Goal: Information Seeking & Learning: Learn about a topic

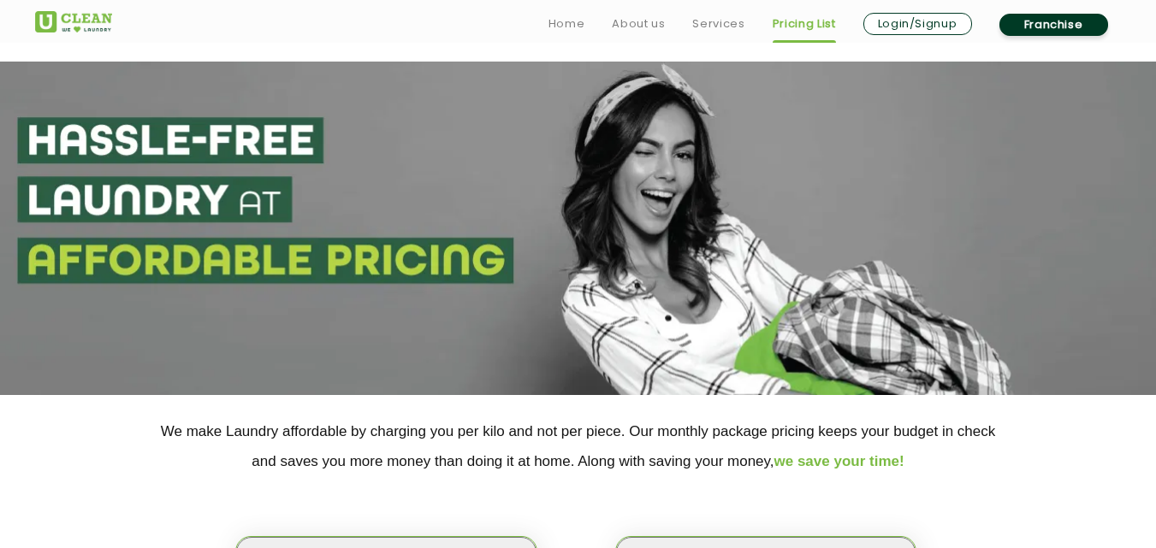
scroll to position [439, 0]
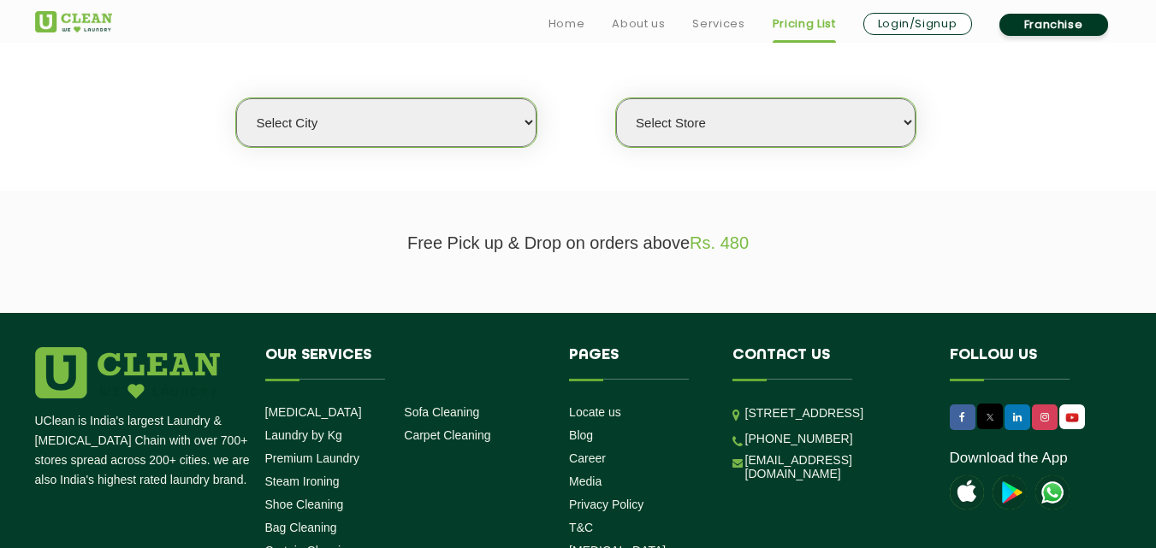
click at [438, 128] on select "Select city [GEOGRAPHIC_DATA] [GEOGRAPHIC_DATA] [GEOGRAPHIC_DATA] [GEOGRAPHIC_D…" at bounding box center [385, 122] width 299 height 49
select select "16"
click at [236, 98] on select "Select city [GEOGRAPHIC_DATA] [GEOGRAPHIC_DATA] [GEOGRAPHIC_DATA] [GEOGRAPHIC_D…" at bounding box center [385, 122] width 299 height 49
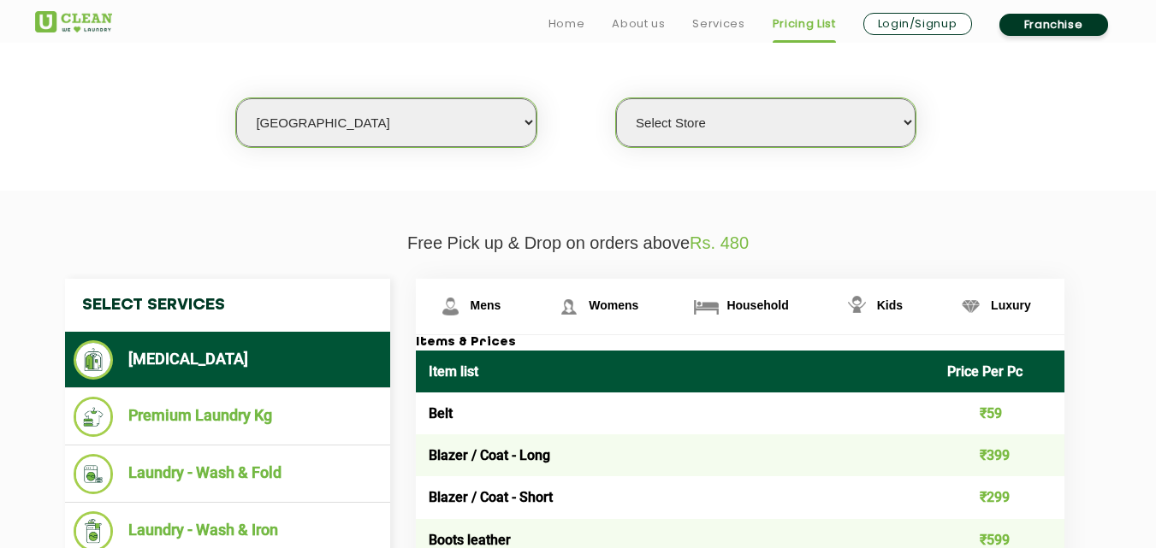
click at [720, 113] on select "Select Store UClean Deonar UClean LBS Marg UClean Chembur UClean Worli UClean […" at bounding box center [765, 122] width 299 height 49
click at [718, 100] on select "Select Store UClean Deonar UClean LBS Marg UClean Chembur UClean Worli UClean […" at bounding box center [765, 122] width 299 height 49
select select "435"
click at [616, 98] on select "Select Store UClean Deonar UClean LBS Marg UClean Chembur UClean Worli UClean […" at bounding box center [765, 122] width 299 height 49
click at [220, 484] on li "Laundry - Wash & Fold" at bounding box center [228, 474] width 308 height 40
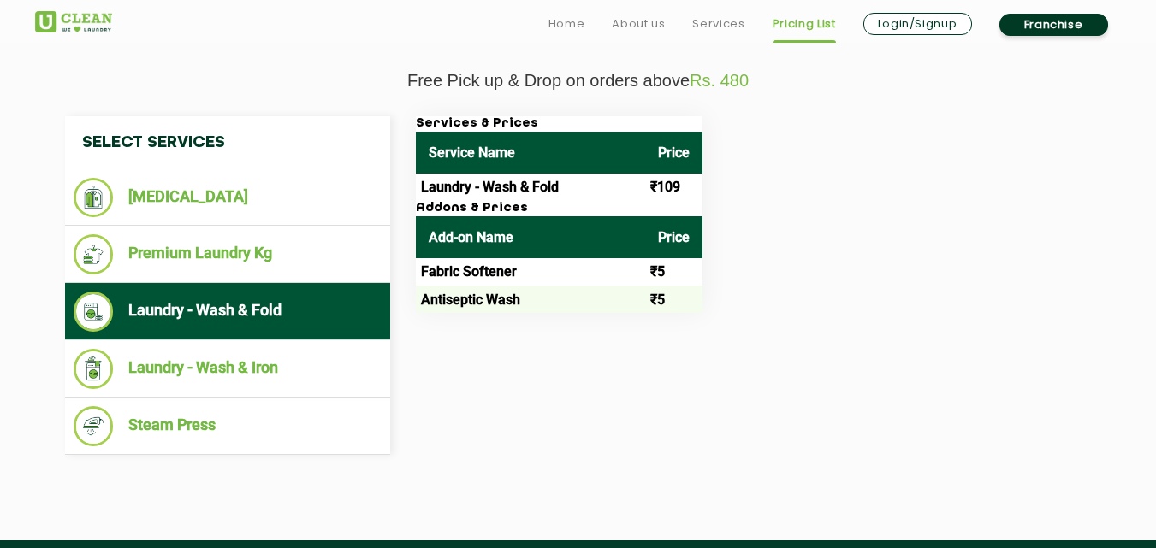
scroll to position [610, 0]
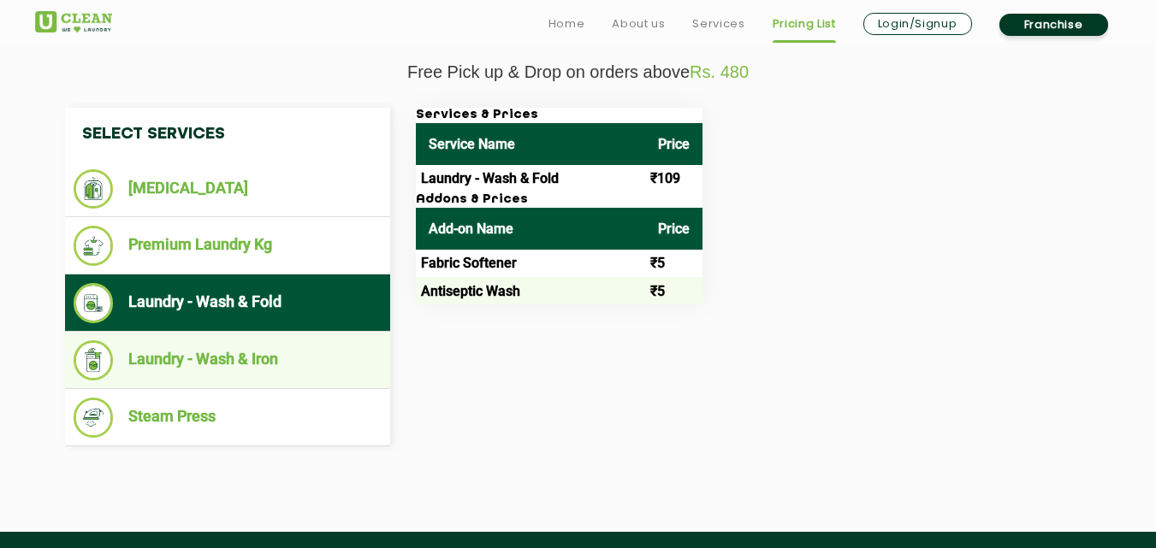
click at [320, 351] on li "Laundry - Wash & Iron" at bounding box center [228, 361] width 308 height 40
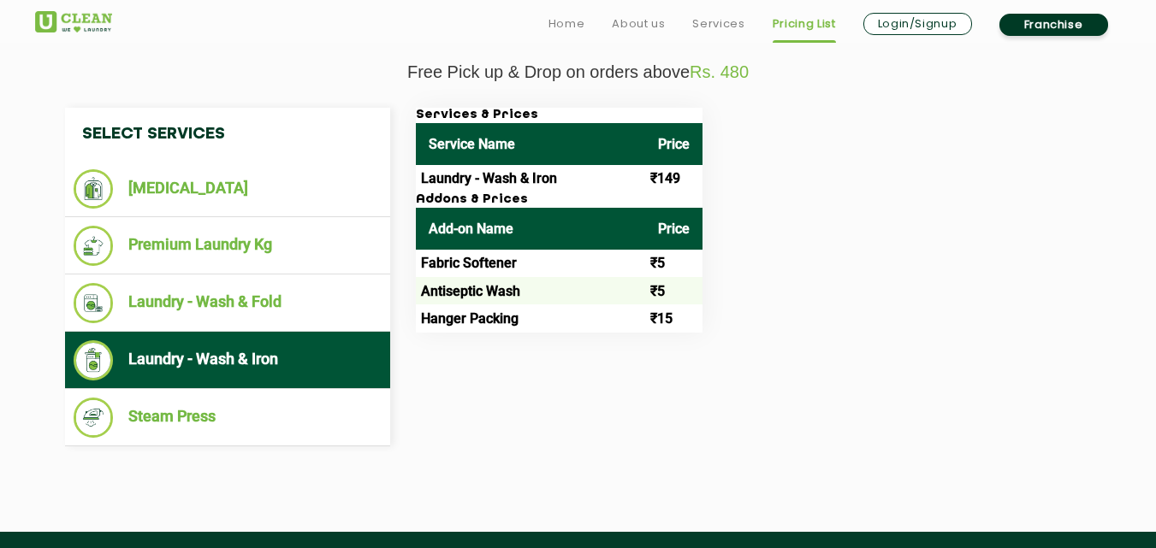
click at [542, 189] on td "Laundry - Wash & Iron" at bounding box center [530, 178] width 229 height 27
click at [520, 180] on td "Laundry - Wash & Iron" at bounding box center [530, 178] width 229 height 27
click at [500, 175] on td "Laundry - Wash & Iron" at bounding box center [530, 178] width 229 height 27
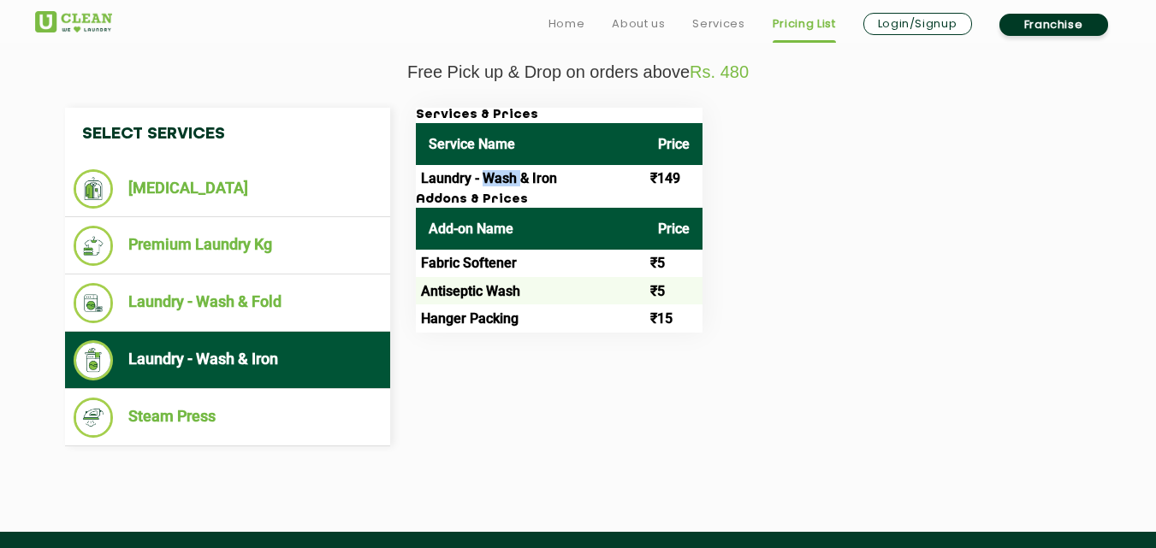
click at [500, 175] on td "Laundry - Wash & Iron" at bounding box center [530, 178] width 229 height 27
click at [539, 174] on td "Laundry - Wash & Iron" at bounding box center [530, 178] width 229 height 27
click at [513, 180] on td "Laundry - Wash & Iron" at bounding box center [530, 178] width 229 height 27
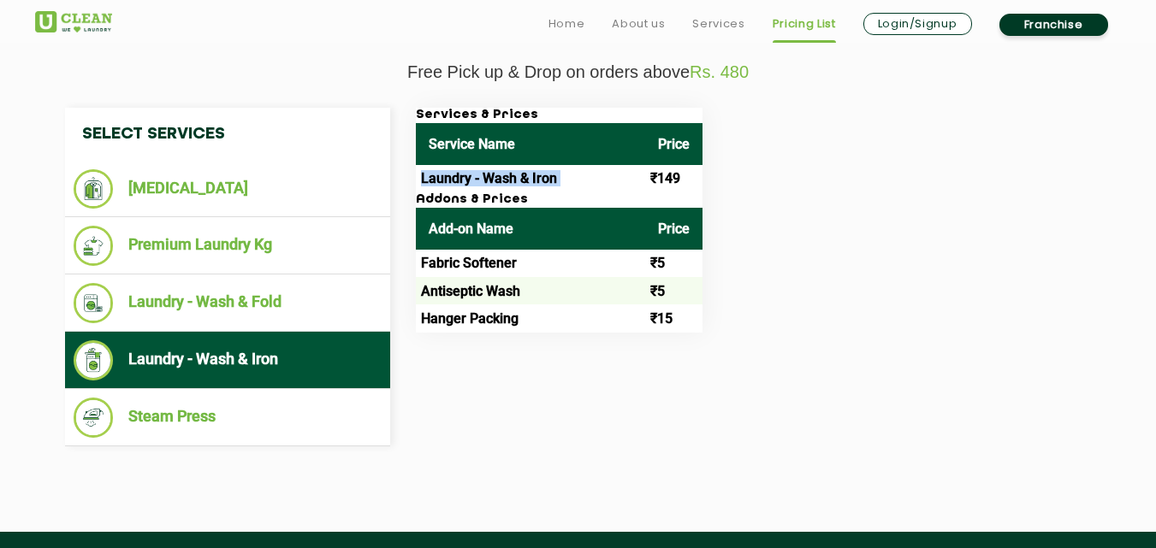
click at [513, 180] on td "Laundry - Wash & Iron" at bounding box center [530, 178] width 229 height 27
click at [531, 181] on td "Laundry - Wash & Iron" at bounding box center [530, 178] width 229 height 27
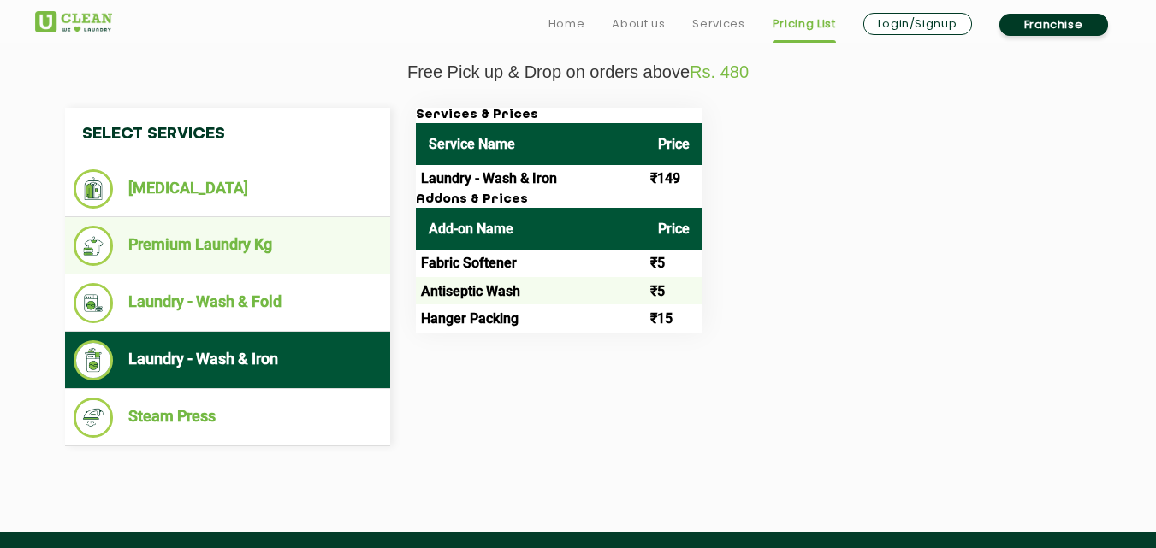
click at [279, 263] on li "Premium Laundry Kg" at bounding box center [228, 246] width 308 height 40
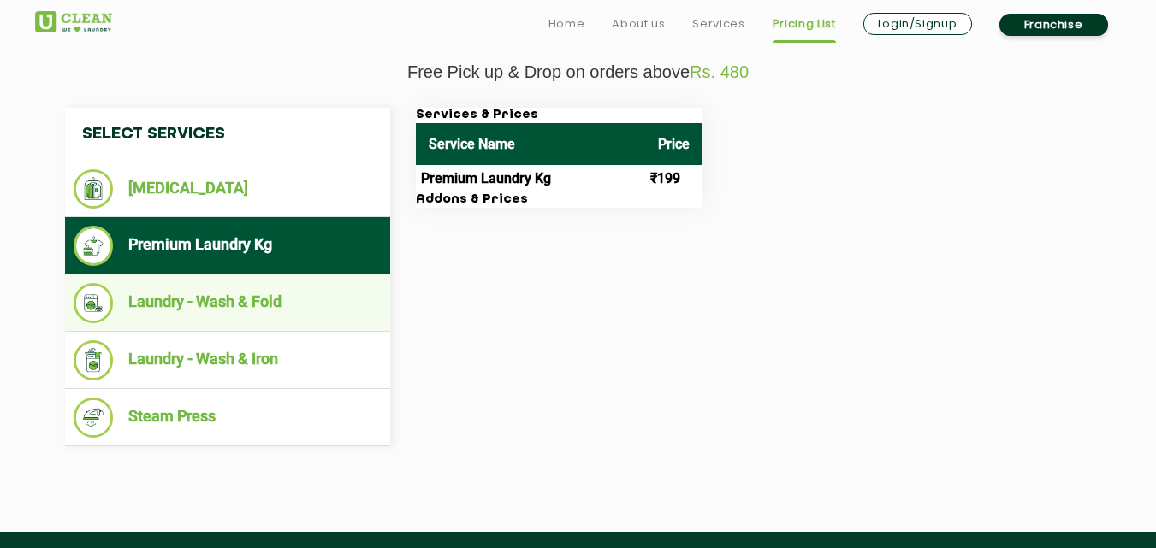
click at [259, 316] on li "Laundry - Wash & Fold" at bounding box center [228, 303] width 308 height 40
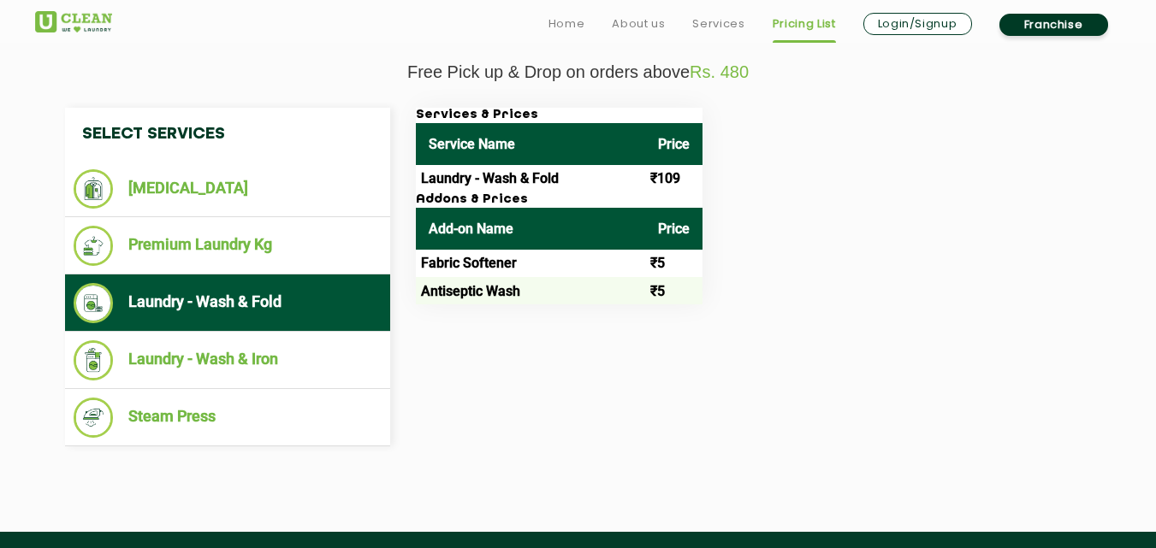
click at [656, 179] on td "₹109" at bounding box center [673, 178] width 57 height 27
click at [651, 257] on td "₹5" at bounding box center [673, 263] width 57 height 27
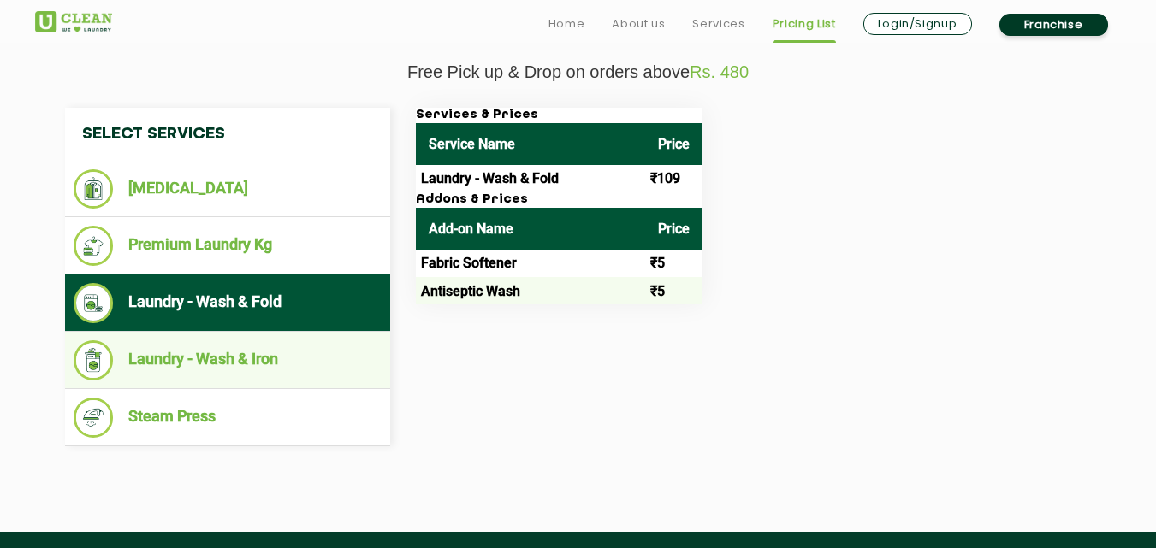
click at [303, 344] on li "Laundry - Wash & Iron" at bounding box center [228, 361] width 308 height 40
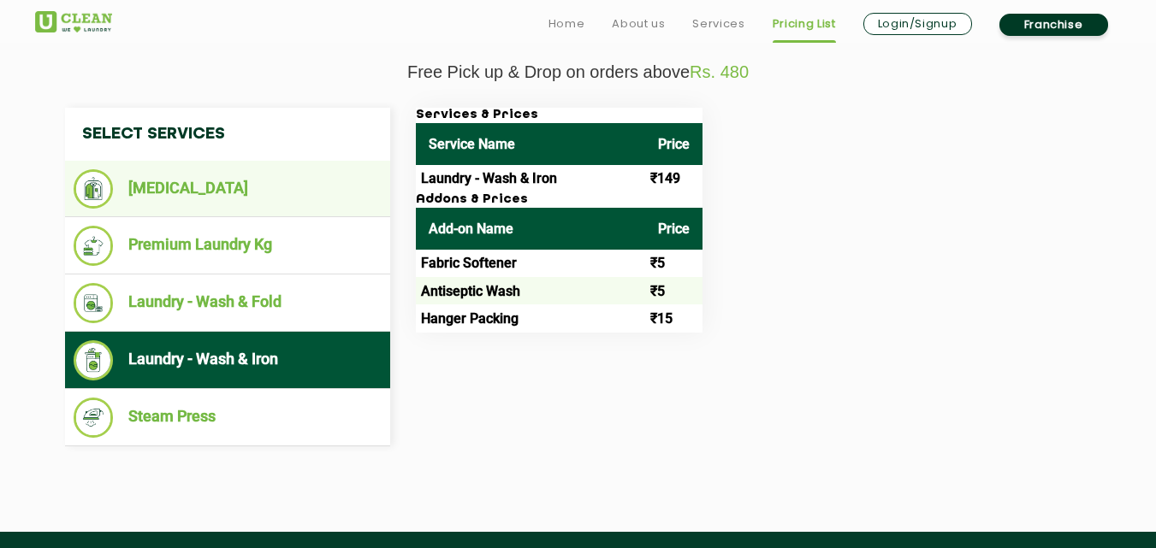
click at [249, 177] on li "[MEDICAL_DATA]" at bounding box center [228, 188] width 308 height 39
